Goal: Navigation & Orientation: Find specific page/section

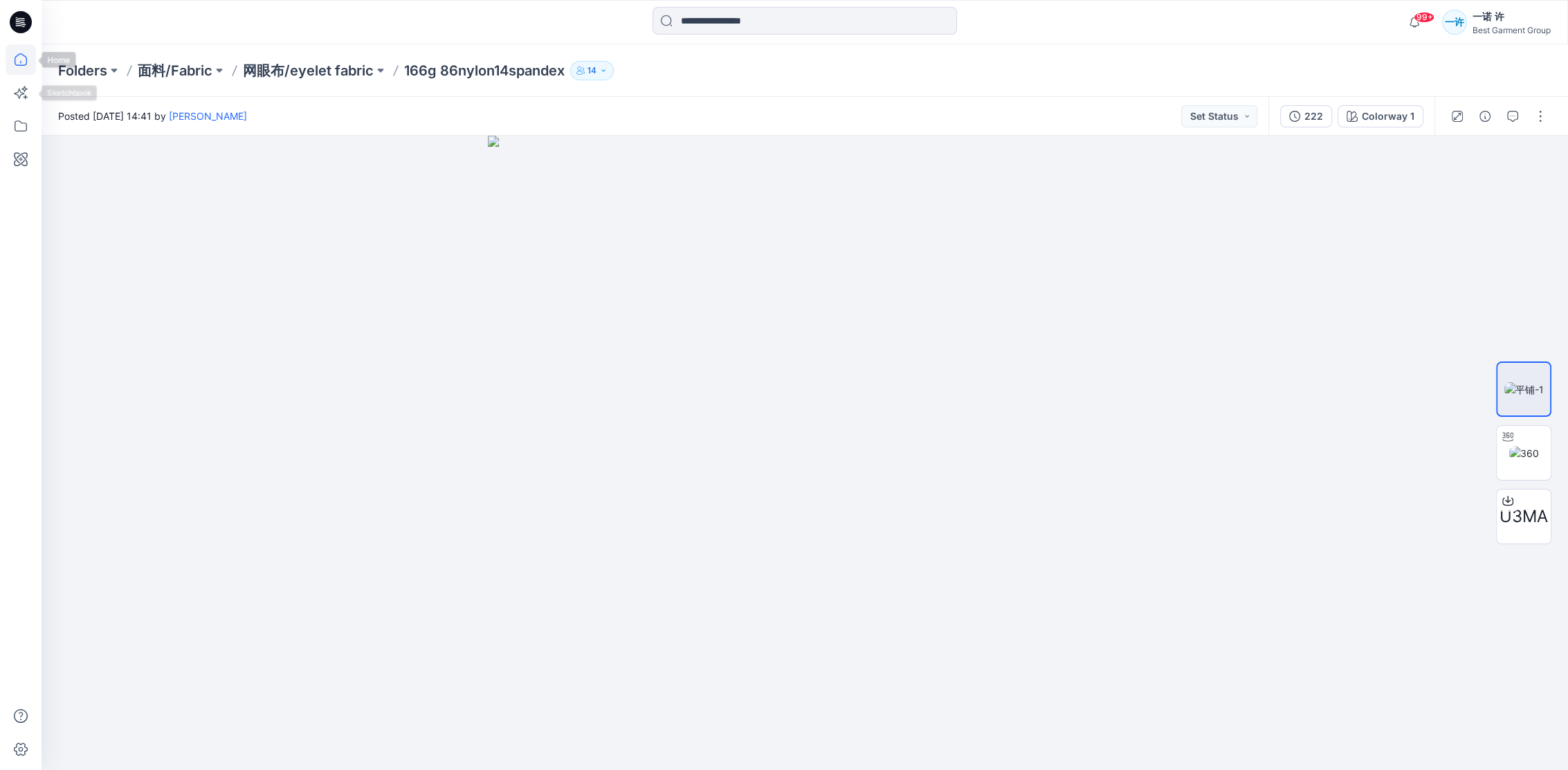
click at [24, 67] on icon at bounding box center [21, 59] width 31 height 31
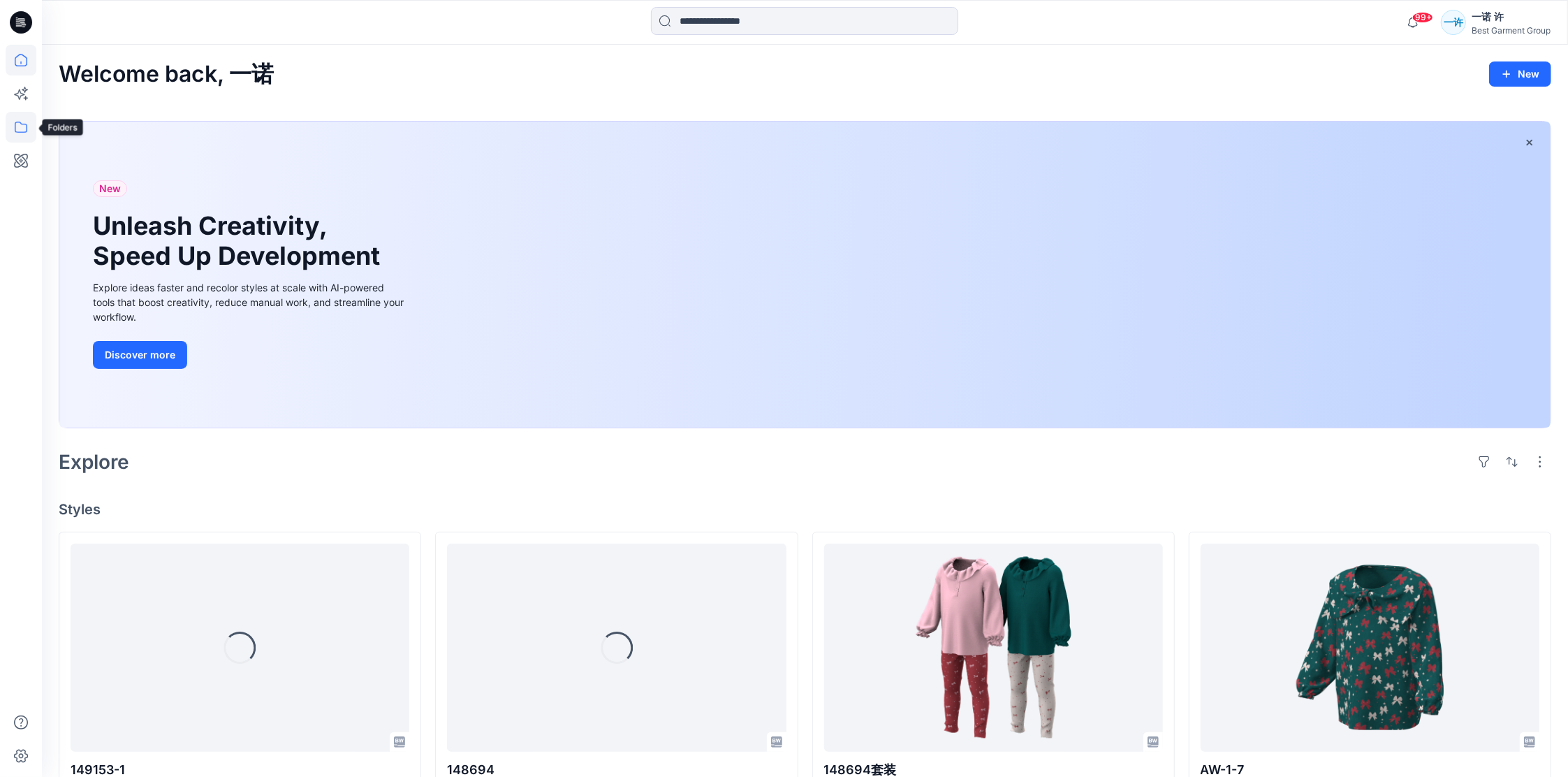
click at [22, 122] on icon at bounding box center [21, 126] width 31 height 31
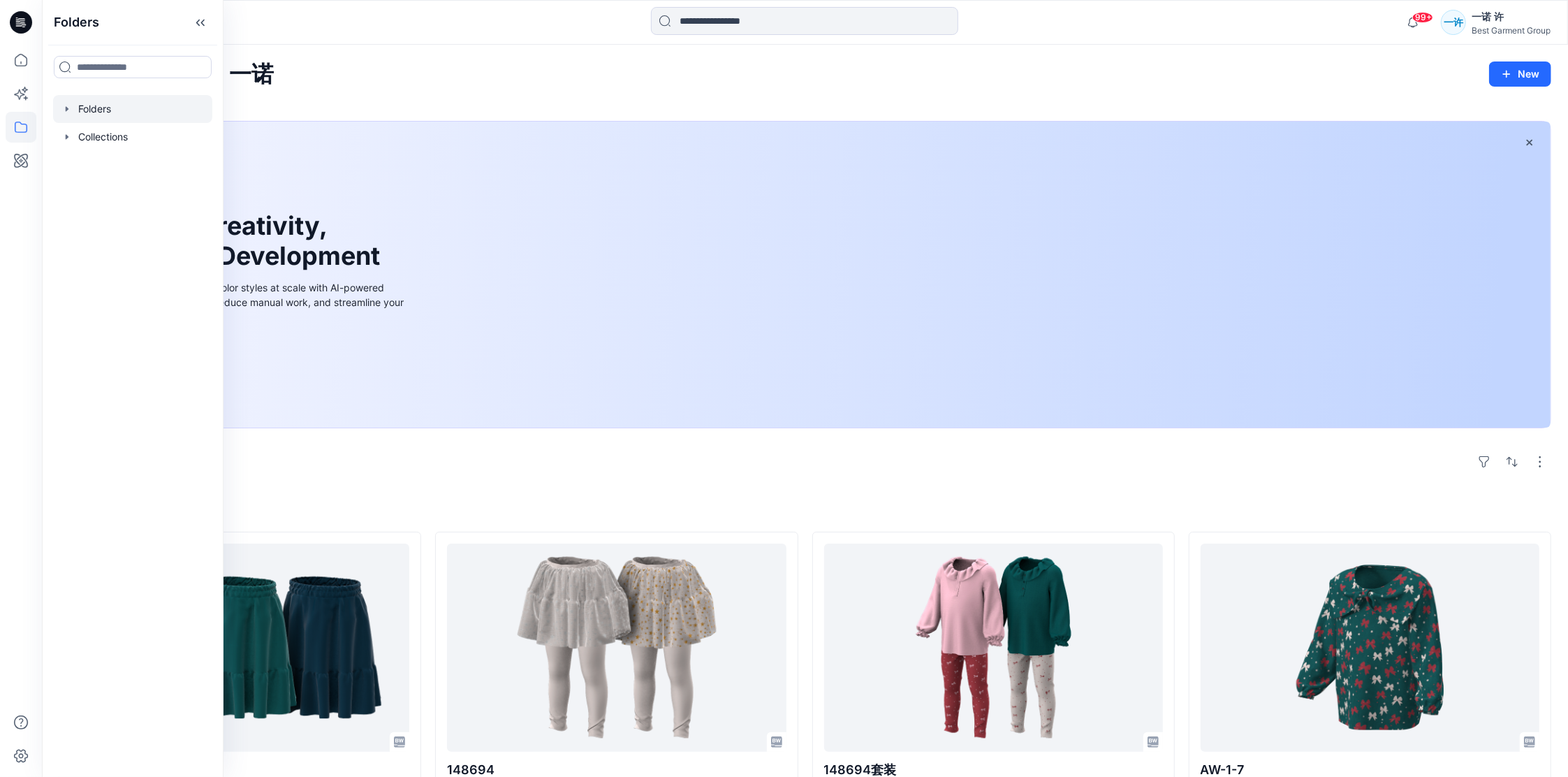
click at [110, 111] on div at bounding box center [132, 109] width 159 height 28
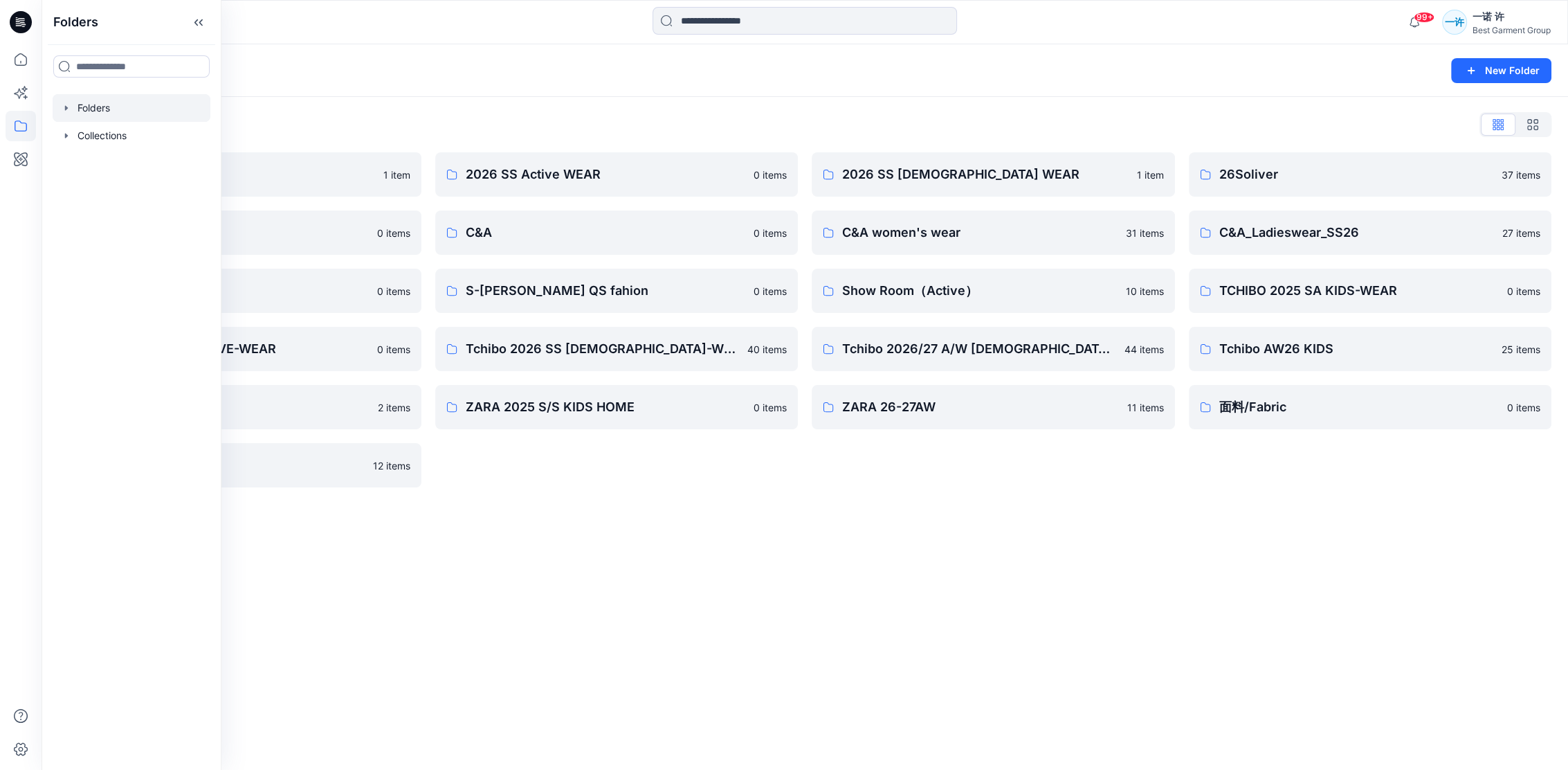
click at [946, 552] on div "Folders New Folder Folders List 2026 Kid （[GEOGRAPHIC_DATA]） 1 item Block Patte…" at bounding box center [805, 407] width 1527 height 725
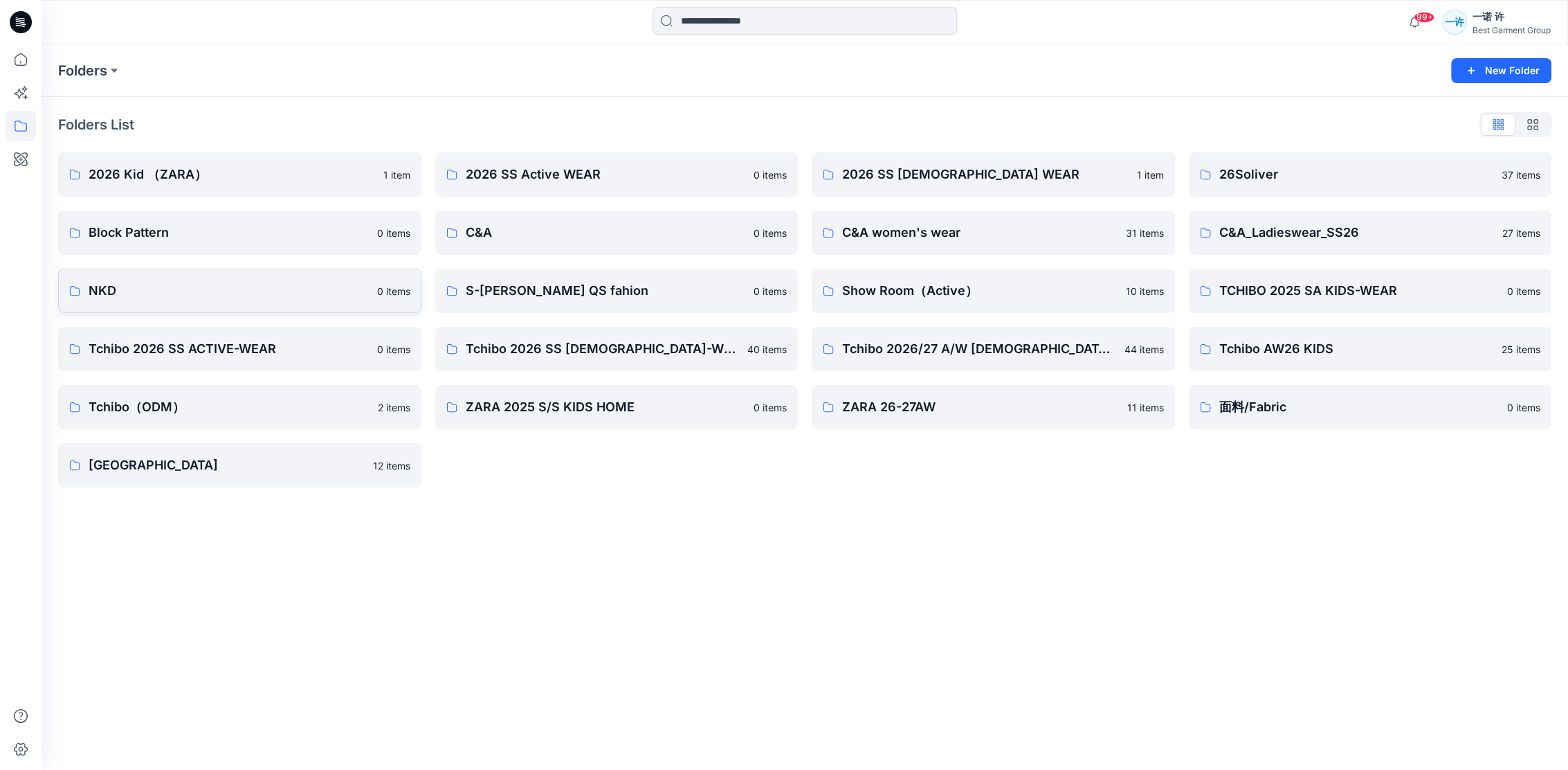
click at [222, 283] on p "NKD" at bounding box center [228, 291] width 280 height 20
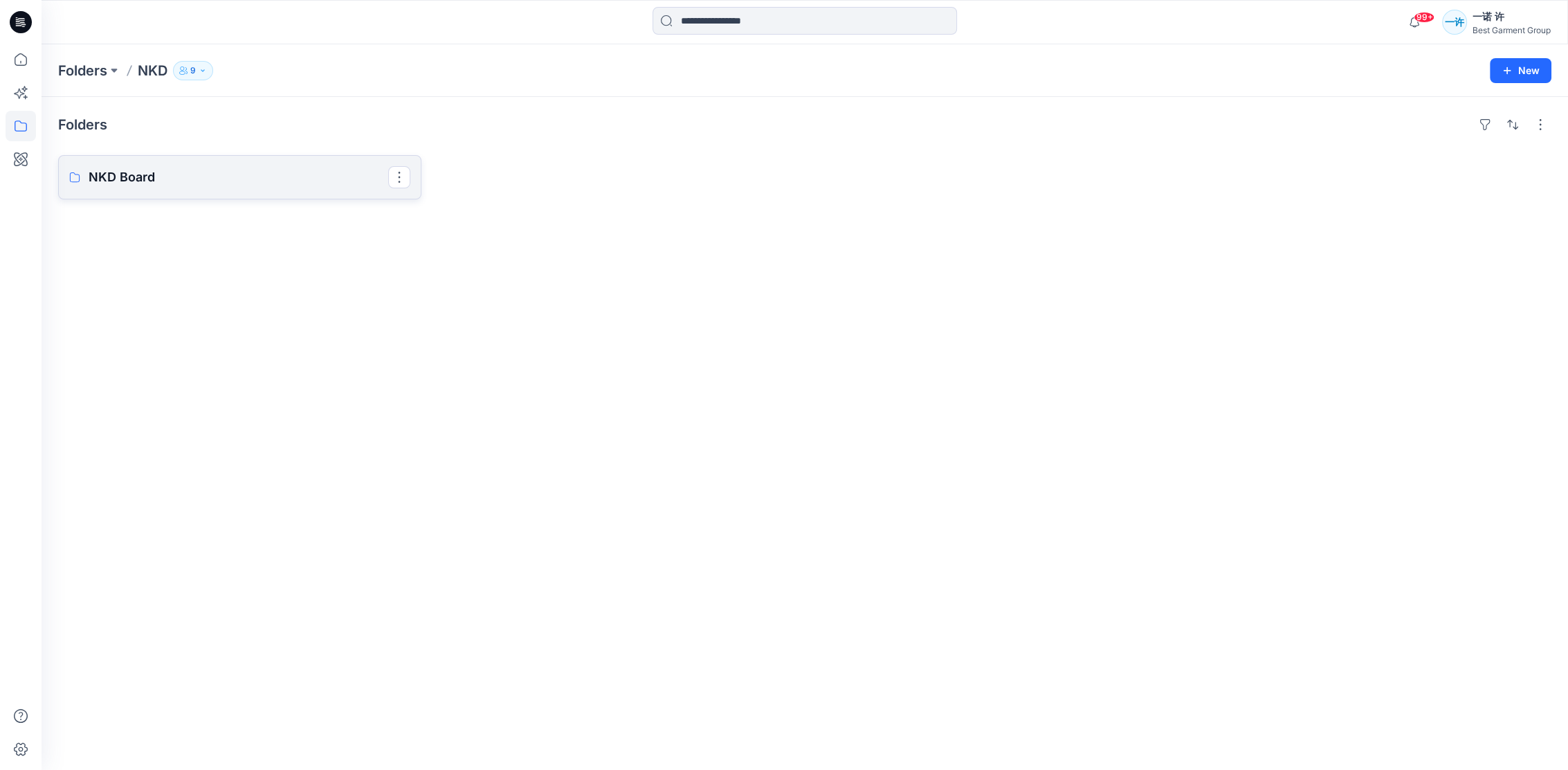
click at [276, 193] on link "NKD Board" at bounding box center [240, 177] width 364 height 45
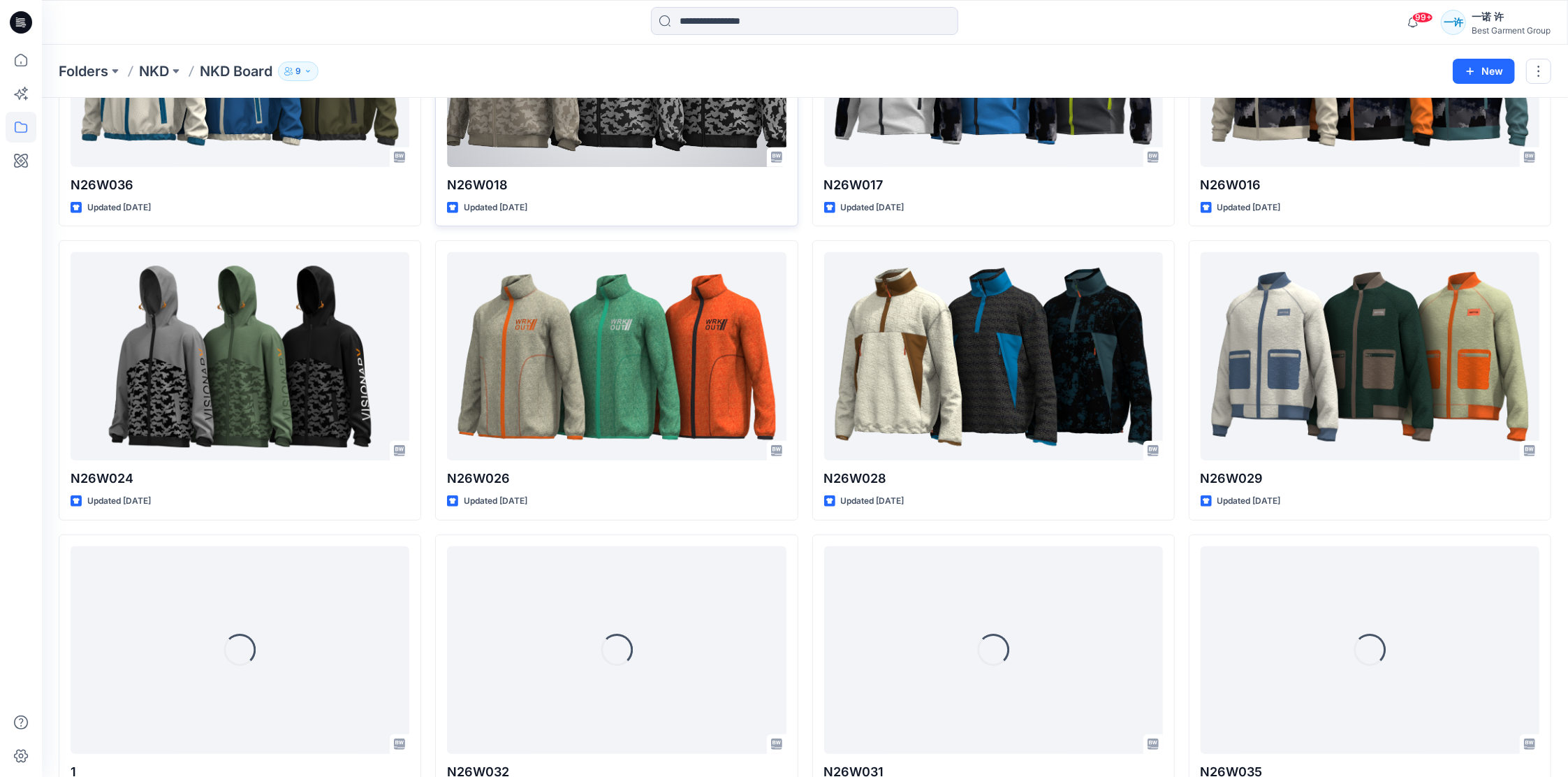
scroll to position [556, 0]
